Goal: Information Seeking & Learning: Learn about a topic

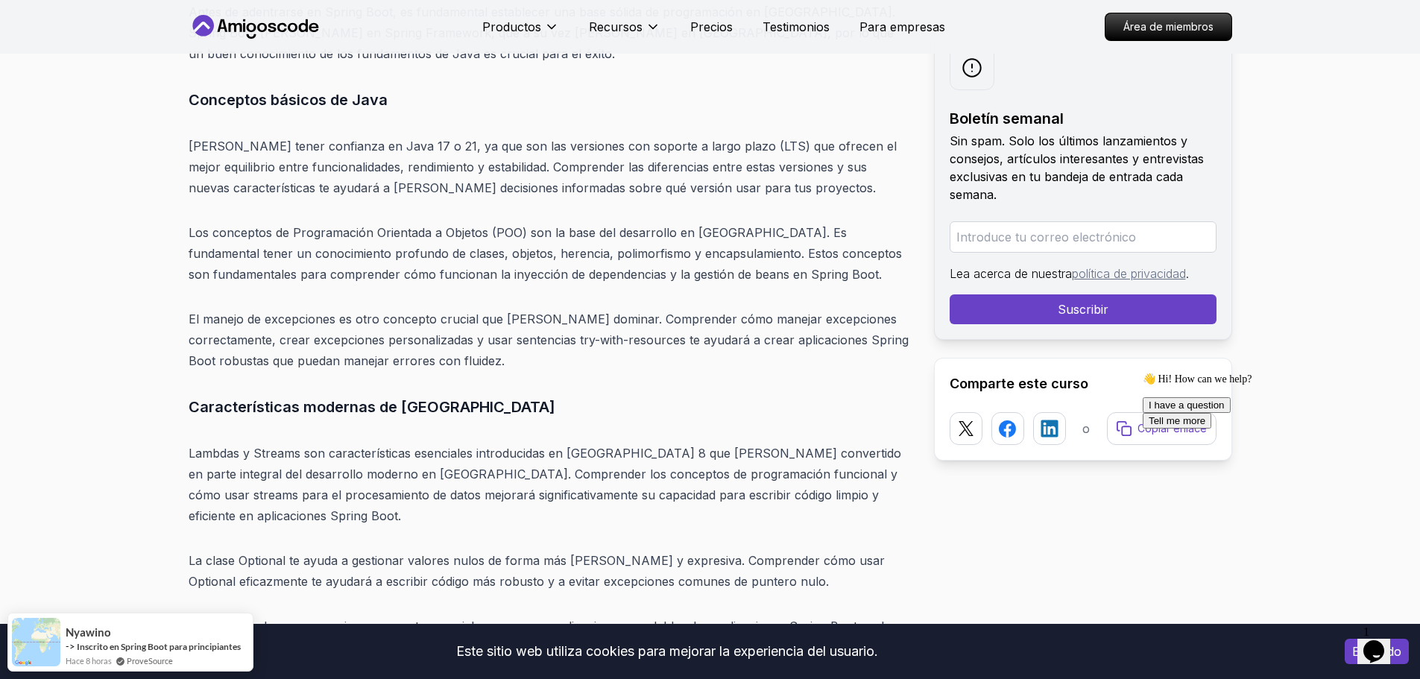
scroll to position [5619, 0]
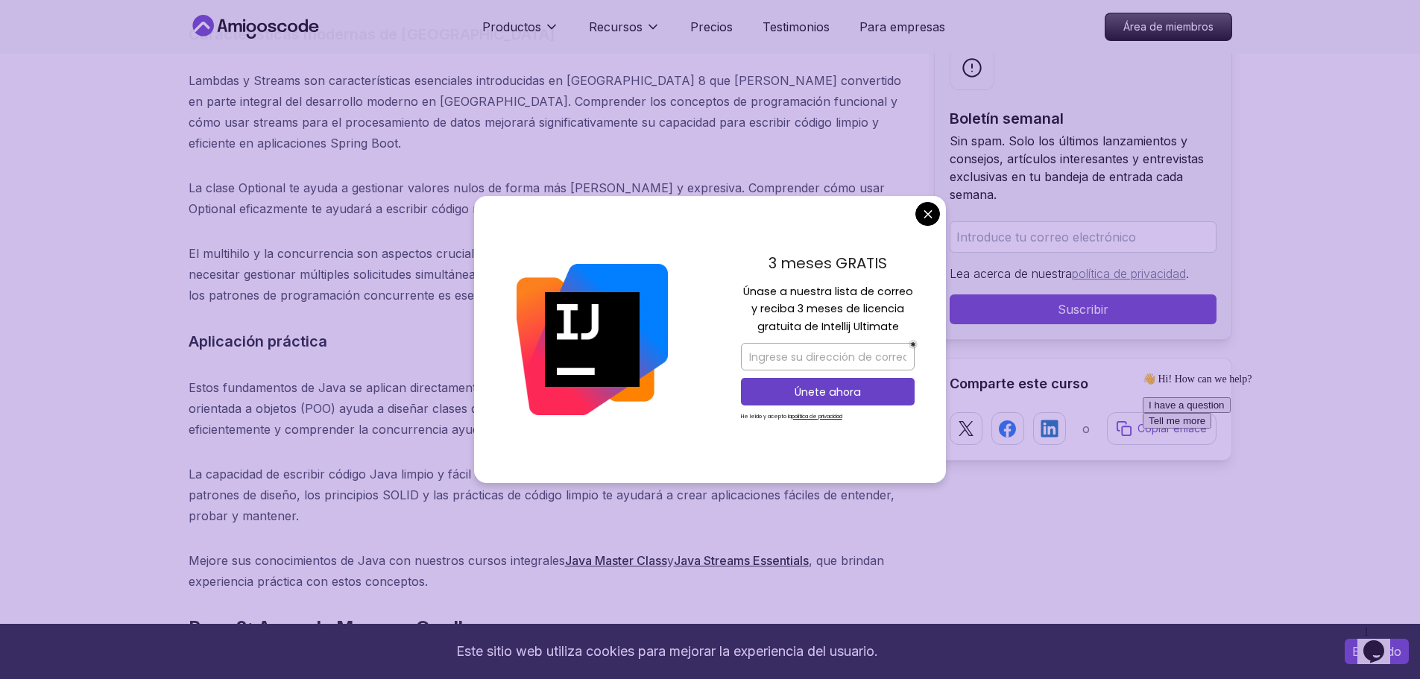
drag, startPoint x: 934, startPoint y: 217, endPoint x: 804, endPoint y: 174, distance: 137.4
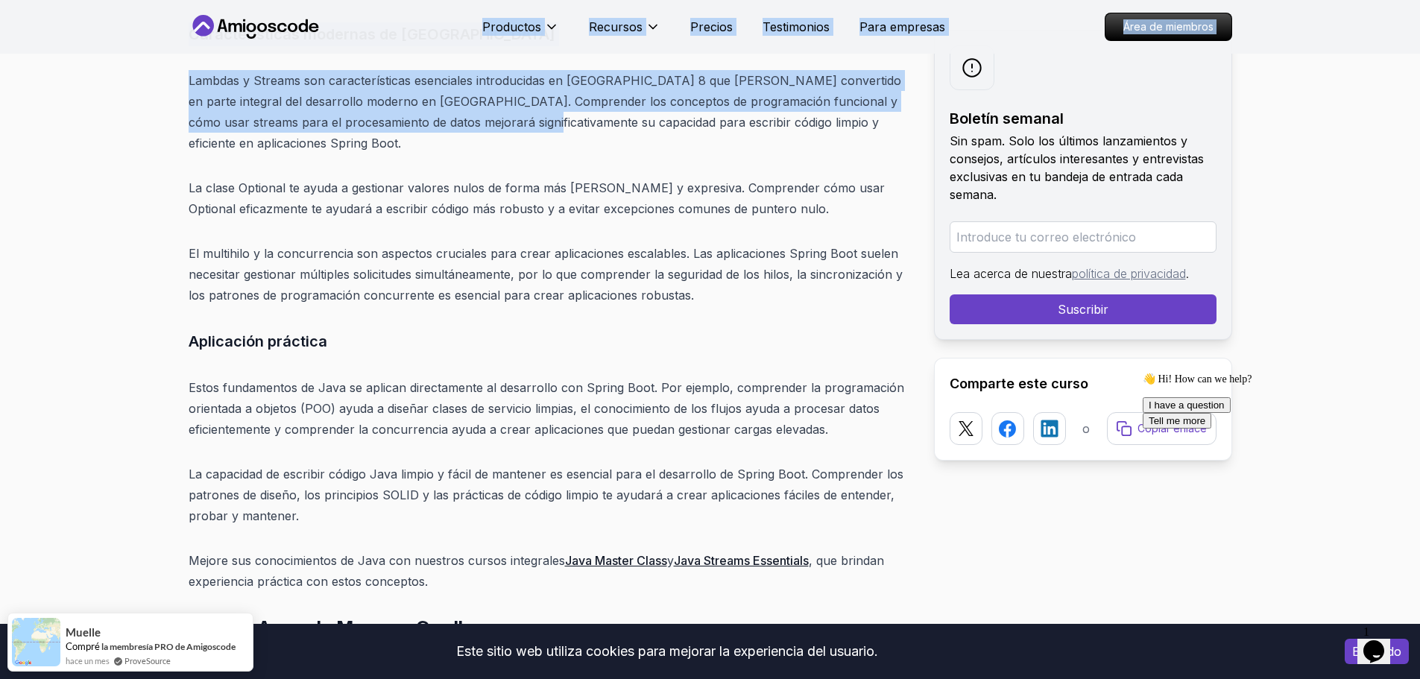
drag, startPoint x: 180, startPoint y: 51, endPoint x: 473, endPoint y: 113, distance: 300.1
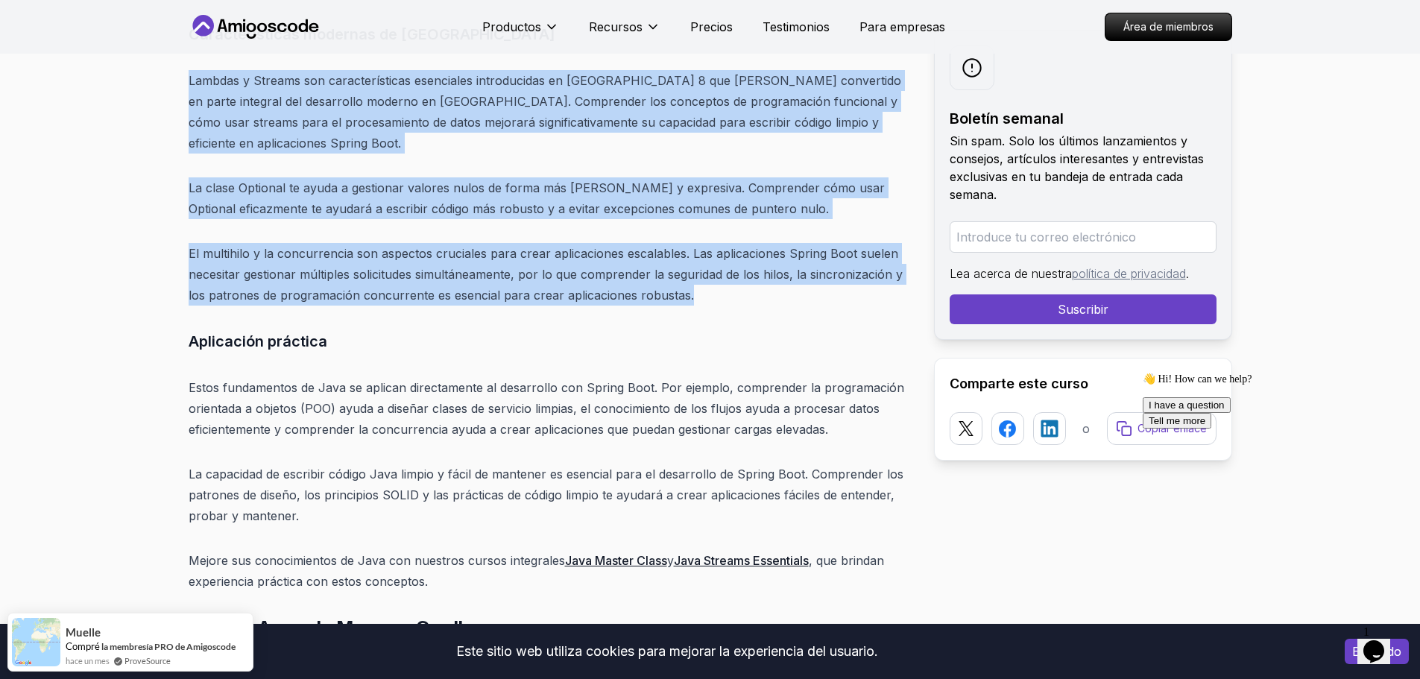
drag, startPoint x: 188, startPoint y: 59, endPoint x: 743, endPoint y: 247, distance: 586.3
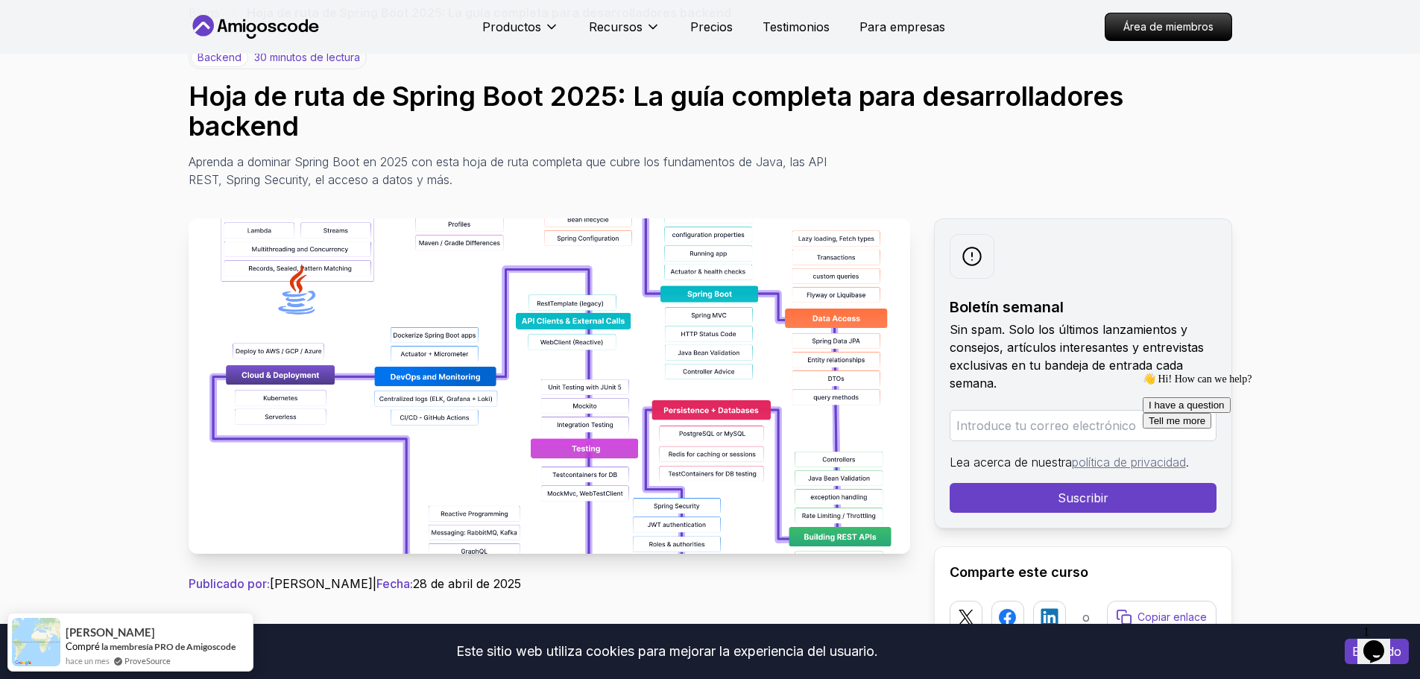
scroll to position [0, 0]
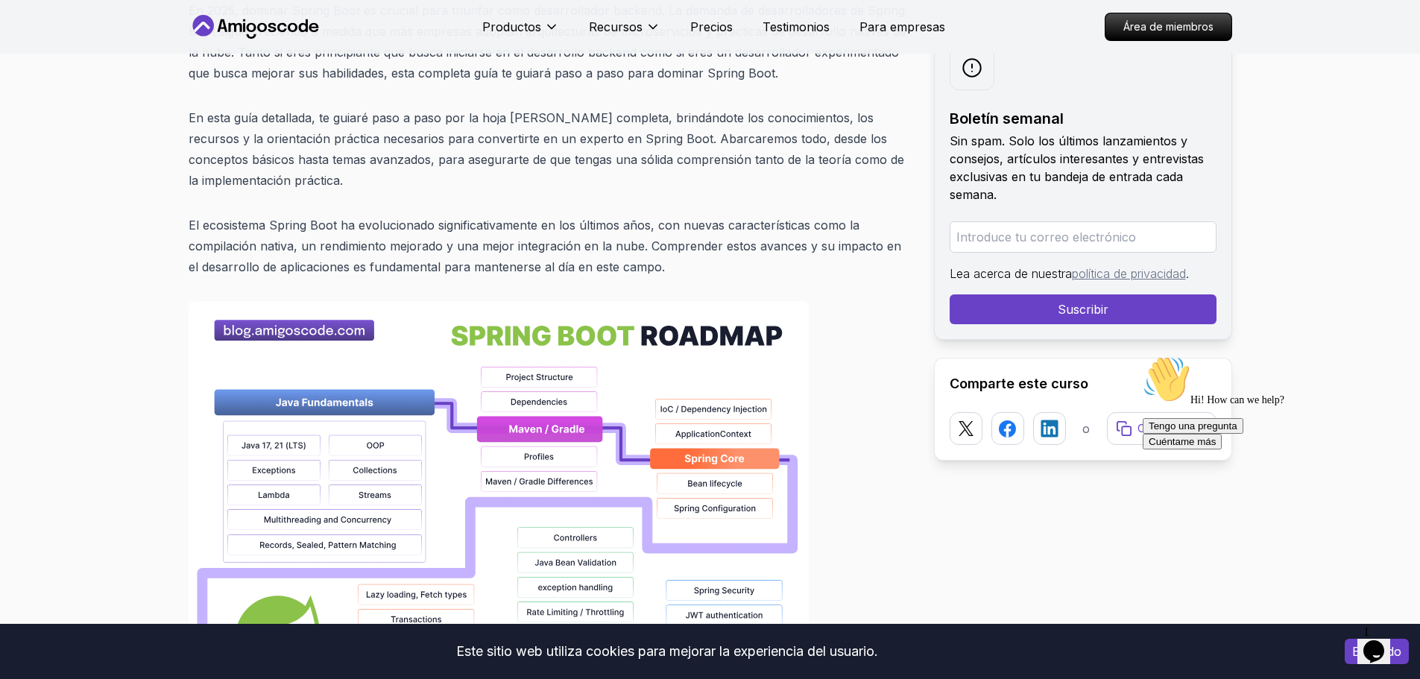
scroll to position [969, 0]
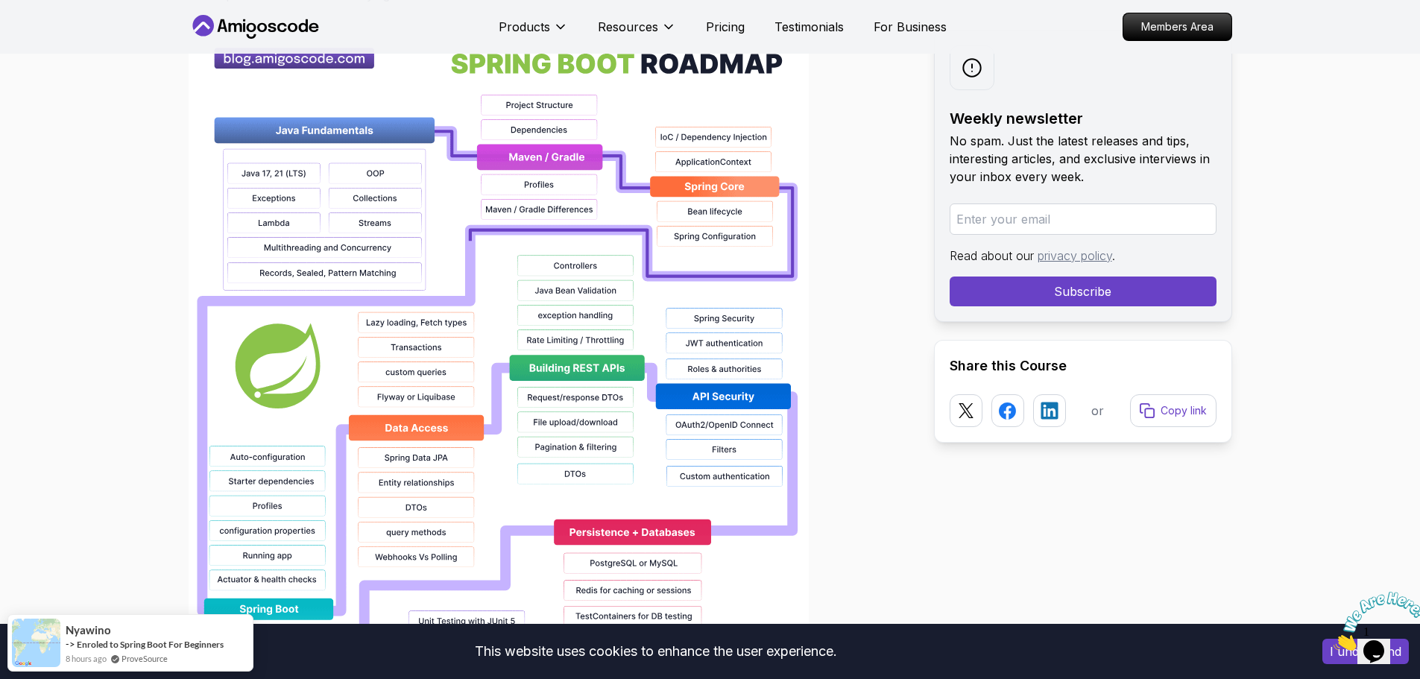
scroll to position [1267, 0]
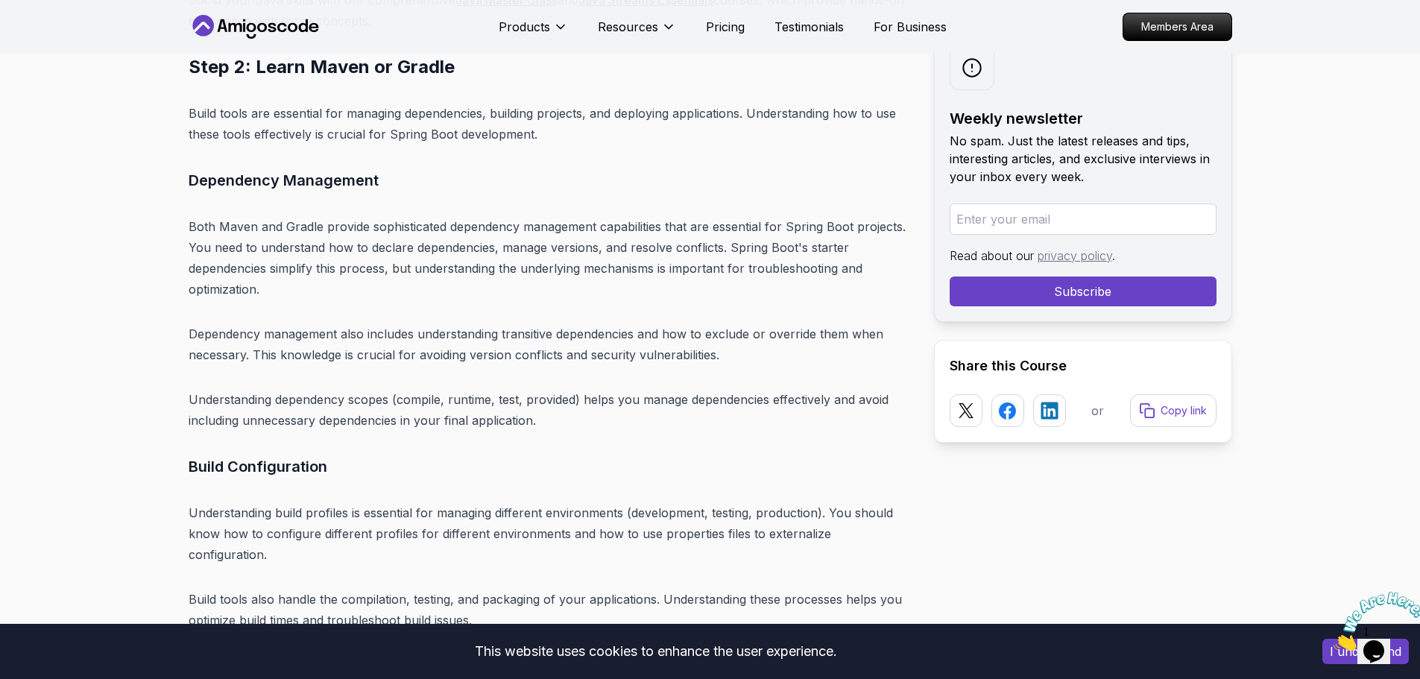
scroll to position [6185, 0]
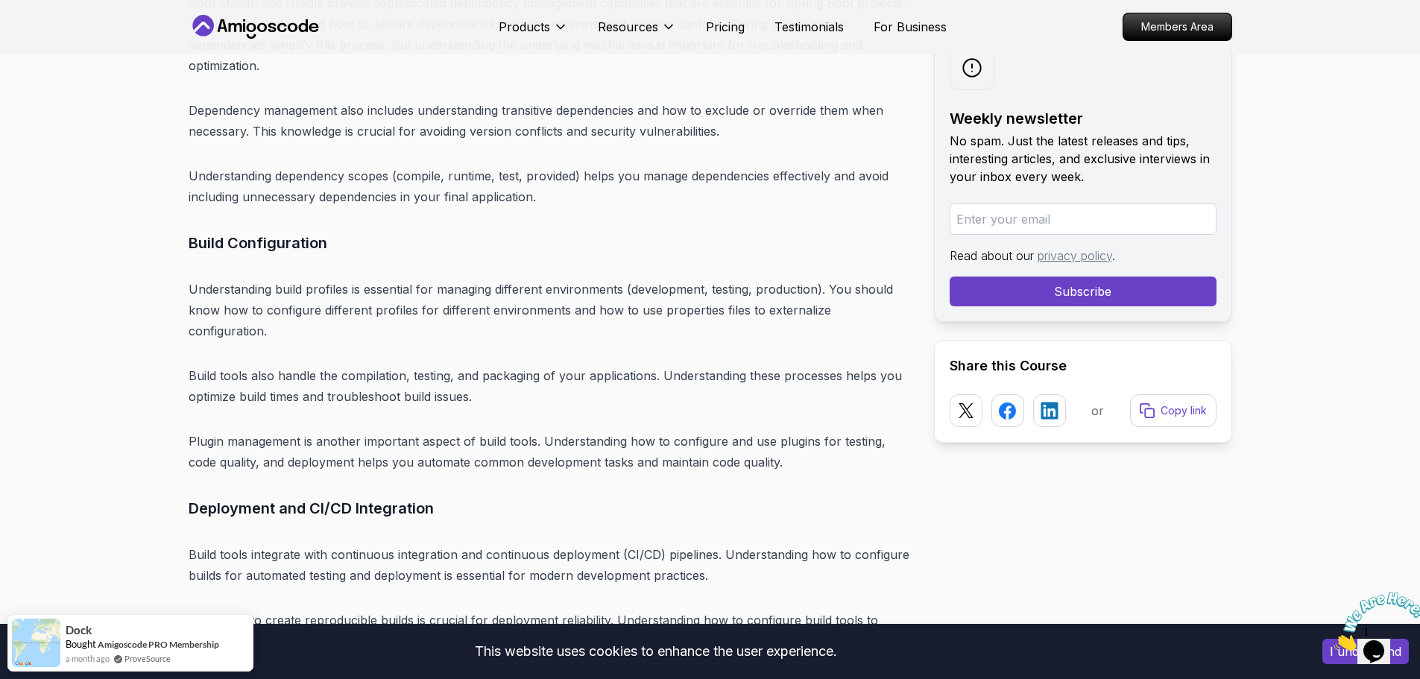
click at [1333, 640] on icon "Close" at bounding box center [1333, 646] width 0 height 13
click at [1385, 640] on icon "Opens Chat This icon Opens the chat window." at bounding box center [1374, 651] width 24 height 24
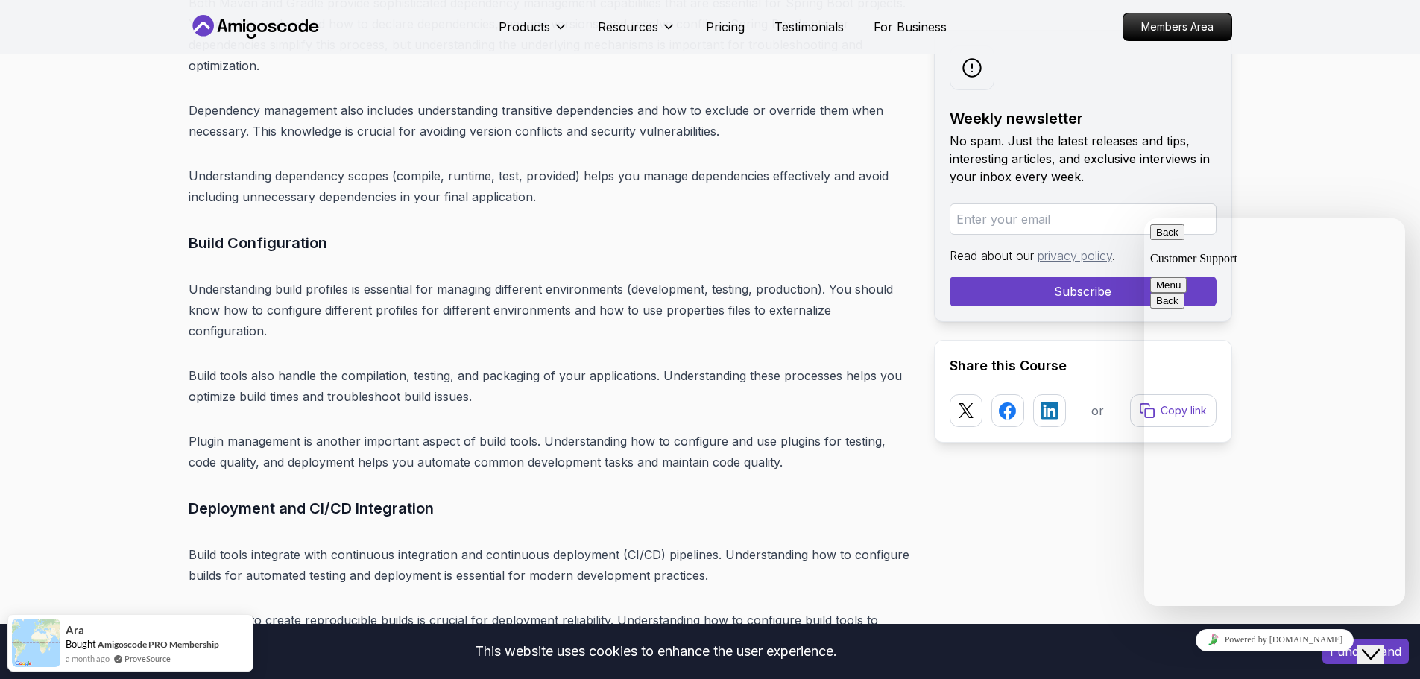
click at [1165, 235] on button "Back" at bounding box center [1167, 232] width 34 height 16
click at [1212, 189] on div "Weekly newsletter No spam. Just the latest releases and tips, interesting artic…" at bounding box center [1083, 176] width 298 height 292
click at [1379, 645] on icon "Close Chat This icon closes the chat window." at bounding box center [1371, 654] width 18 height 18
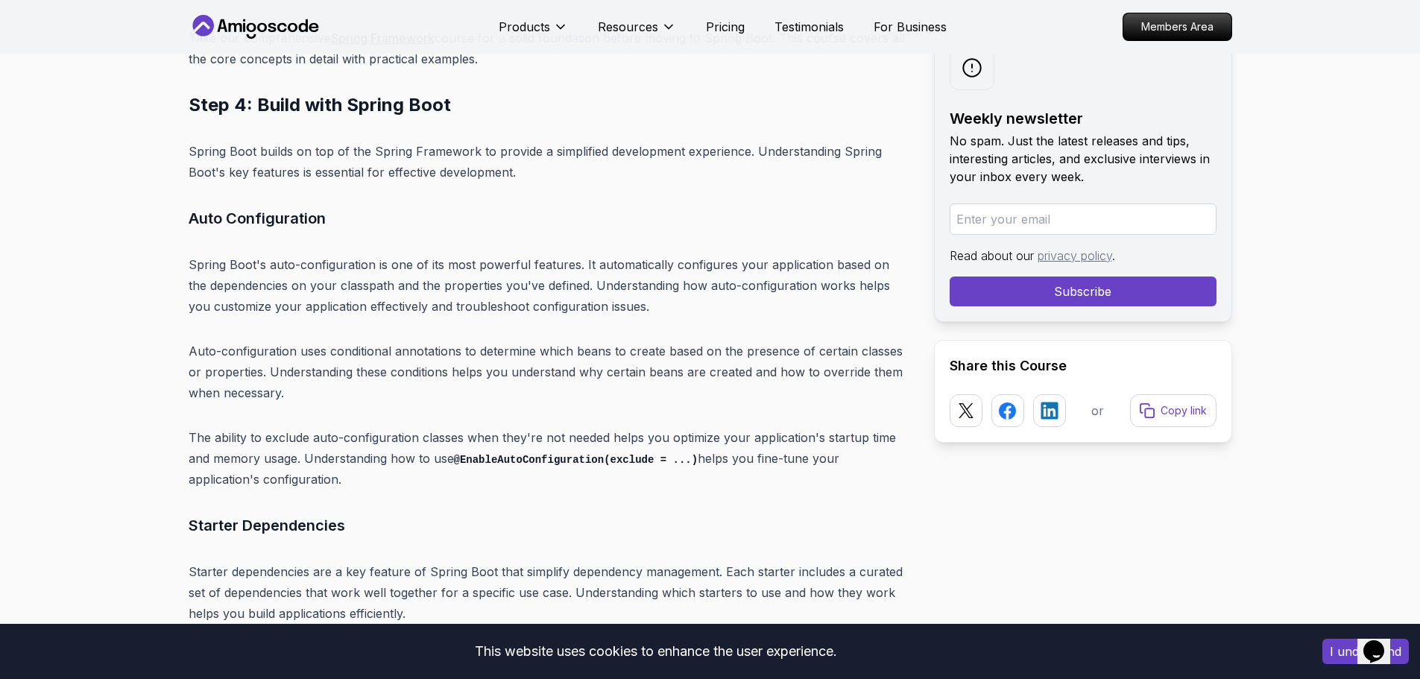
scroll to position [7974, 0]
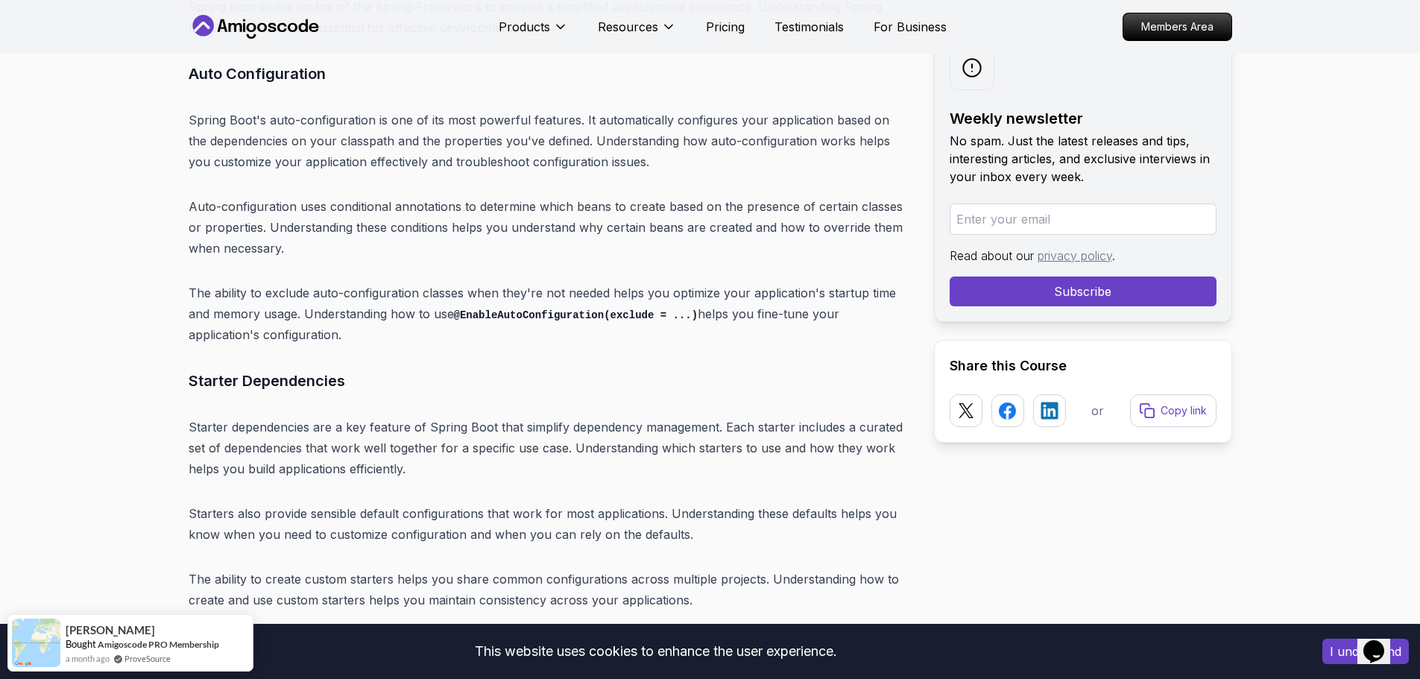
click at [847, 678] on div "This website uses cookies to enhance the user experience. I understand" at bounding box center [710, 651] width 1420 height 55
